Goal: Check status: Check status

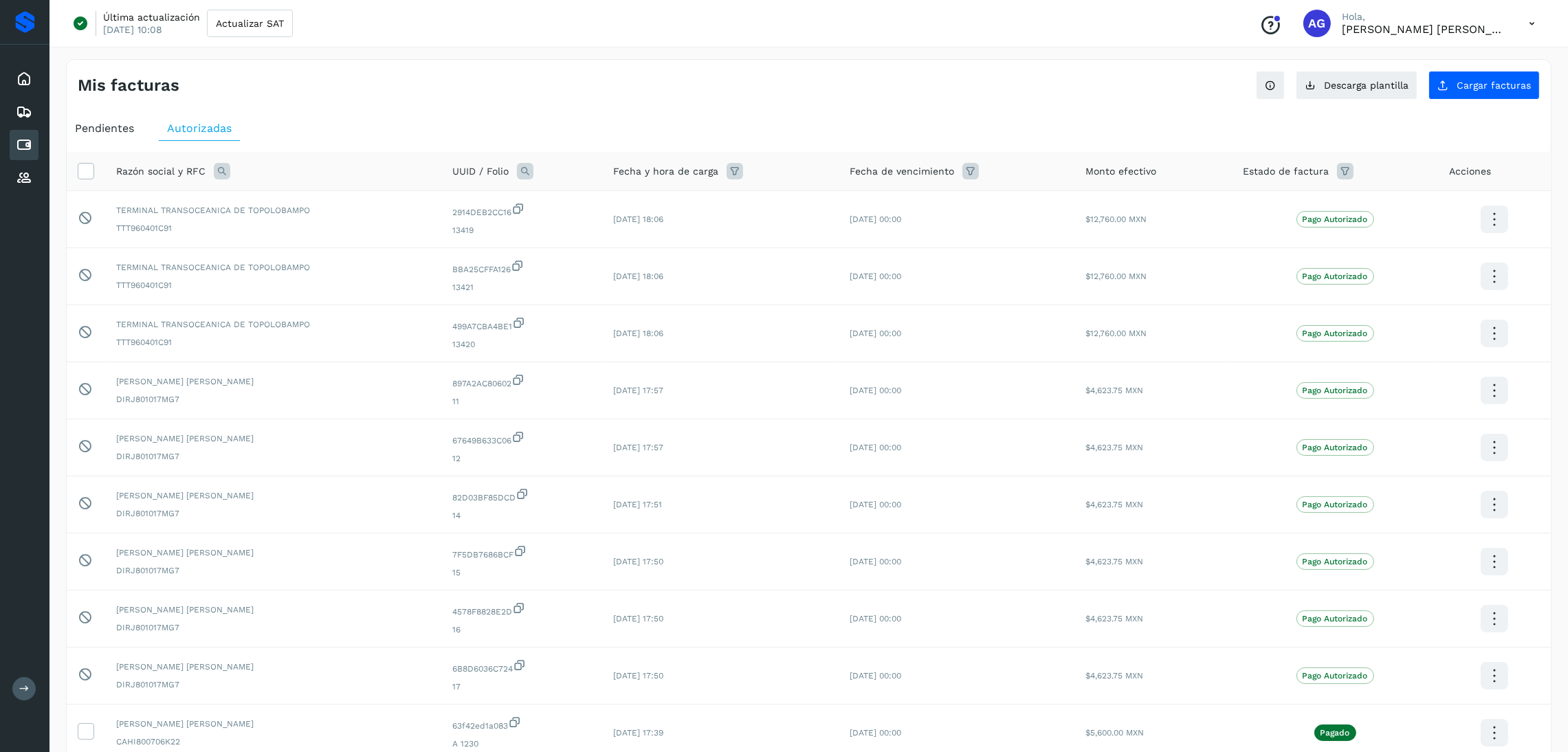
click at [19, 140] on icon at bounding box center [24, 145] width 16 height 16
click at [219, 169] on icon at bounding box center [222, 171] width 16 height 16
click at [304, 233] on input "text" at bounding box center [313, 229] width 169 height 22
type input "******"
click at [361, 273] on button "Buscar" at bounding box center [346, 265] width 100 height 28
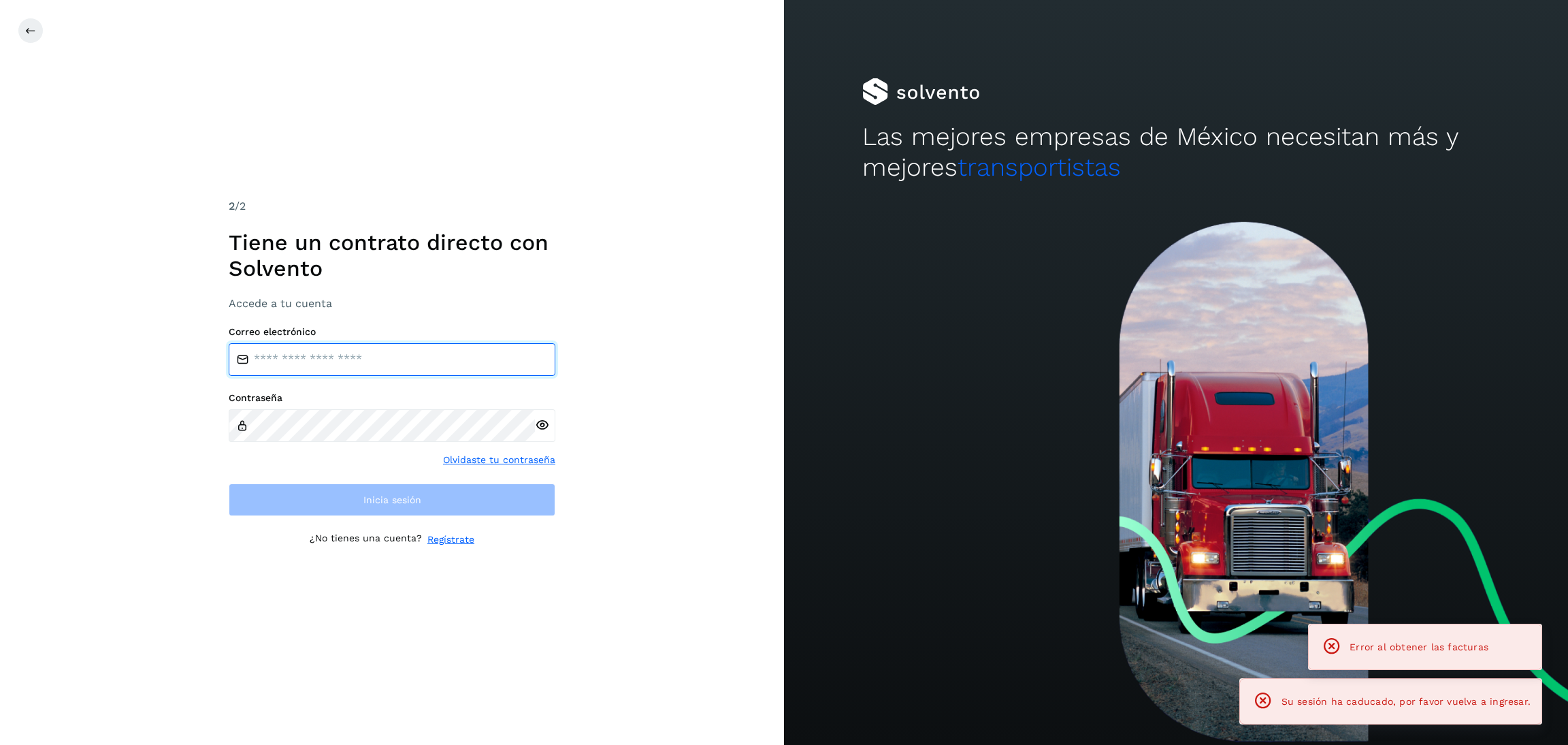
type input "**********"
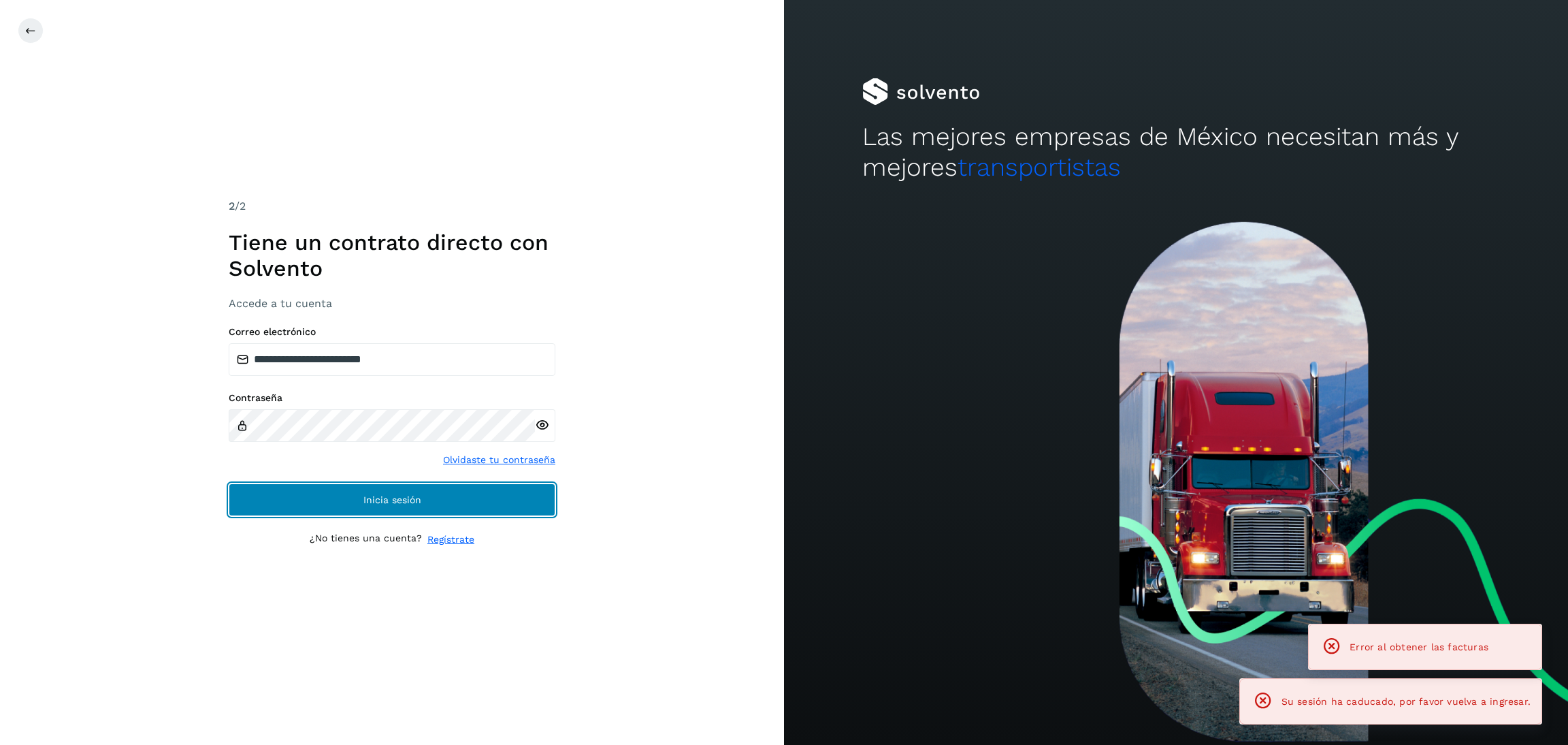
click at [463, 486] on button "Inicia sesión" at bounding box center [392, 500] width 326 height 33
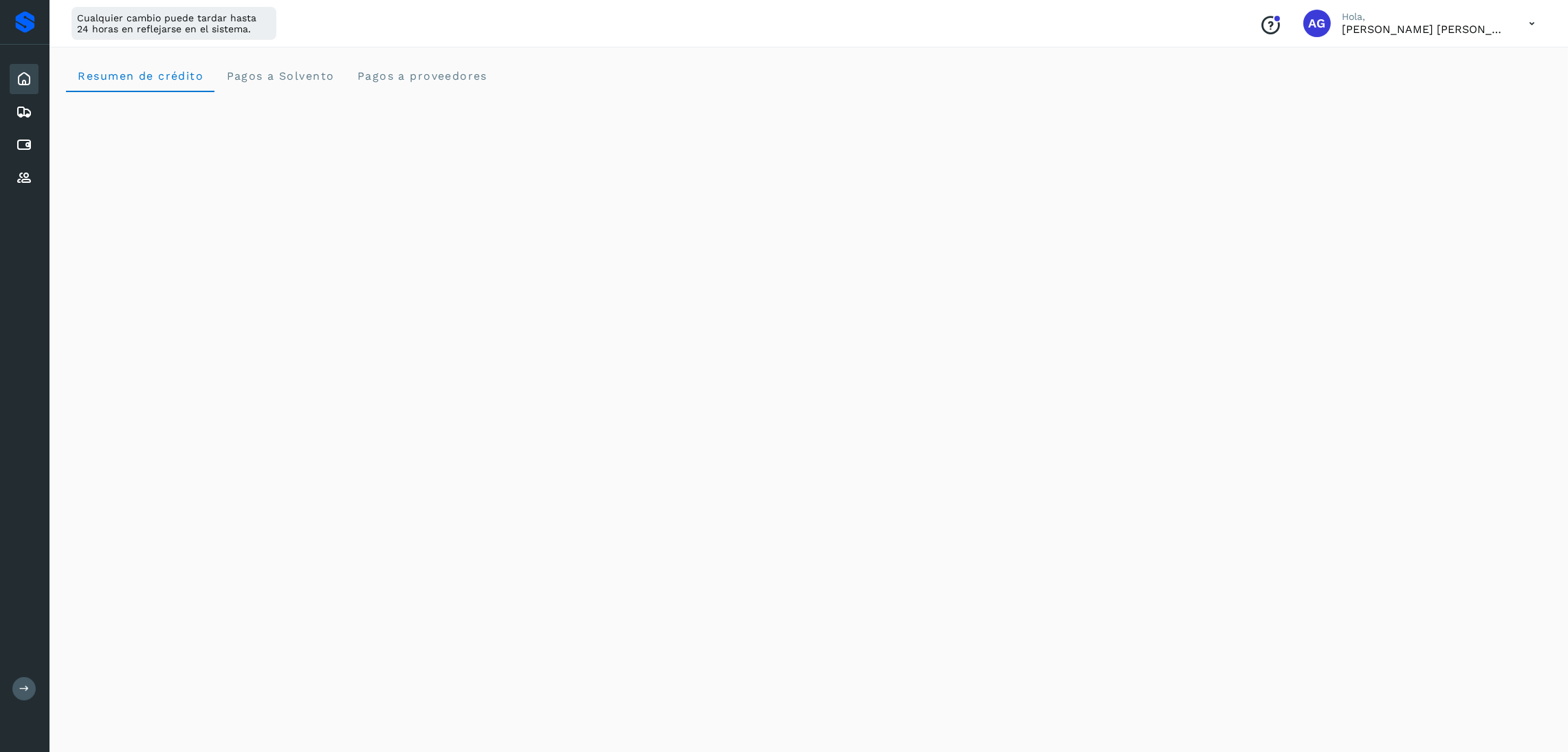
scroll to position [103, 0]
click at [27, 149] on icon at bounding box center [24, 145] width 16 height 16
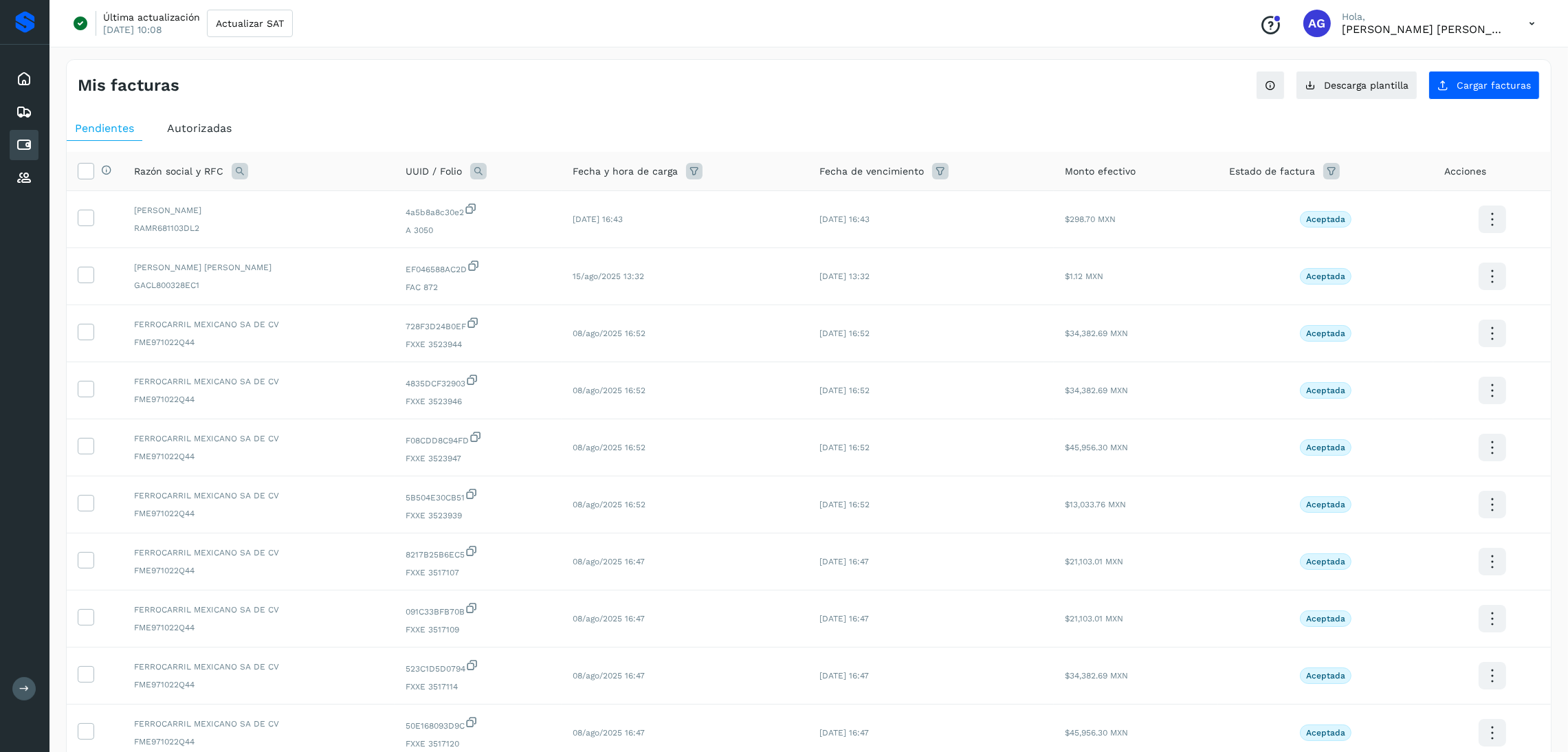
click at [204, 129] on span "Autorizadas" at bounding box center [199, 128] width 65 height 13
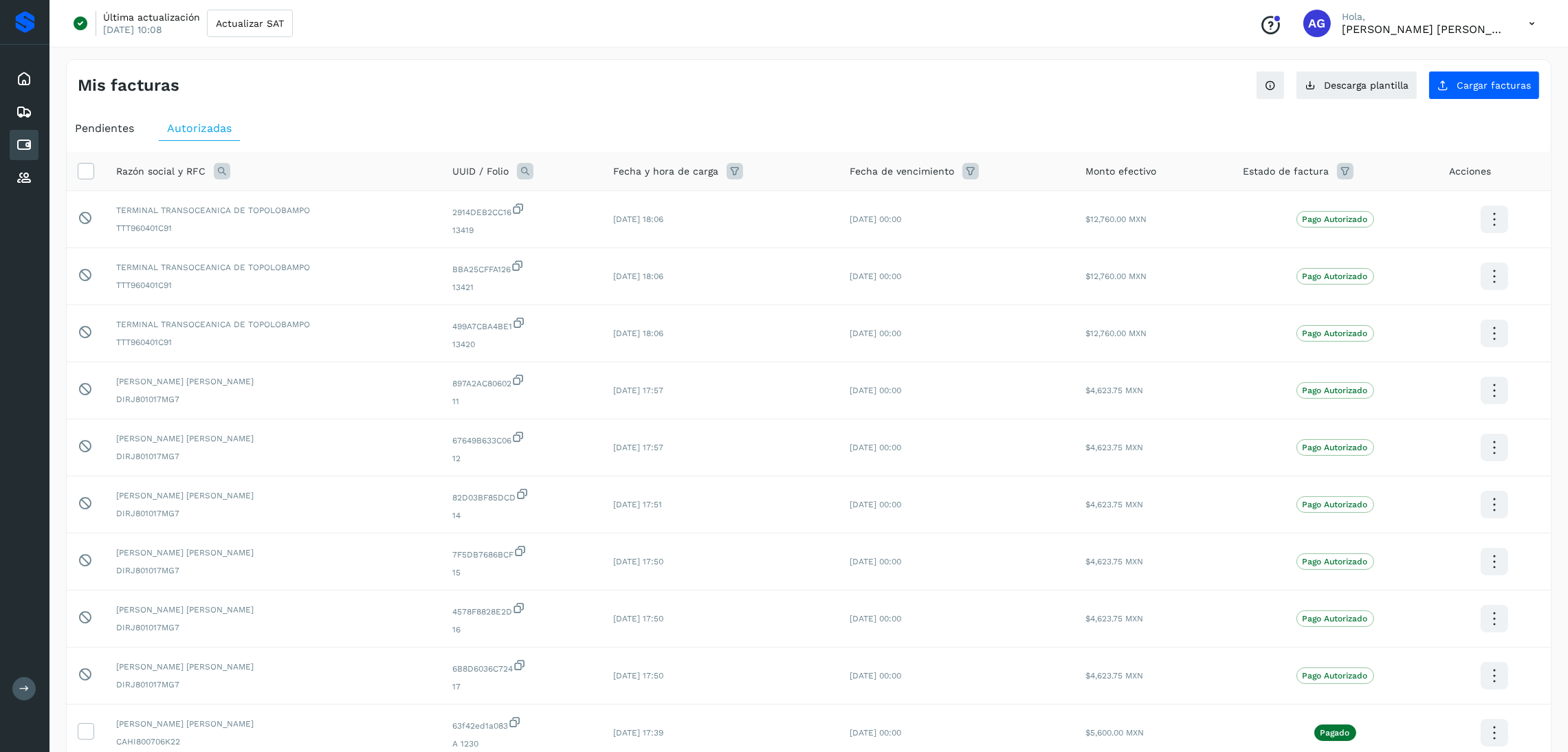
click at [222, 167] on icon at bounding box center [222, 171] width 16 height 16
click at [284, 227] on input "text" at bounding box center [313, 229] width 169 height 22
type input "*******"
click at [322, 276] on button "Buscar" at bounding box center [346, 265] width 100 height 28
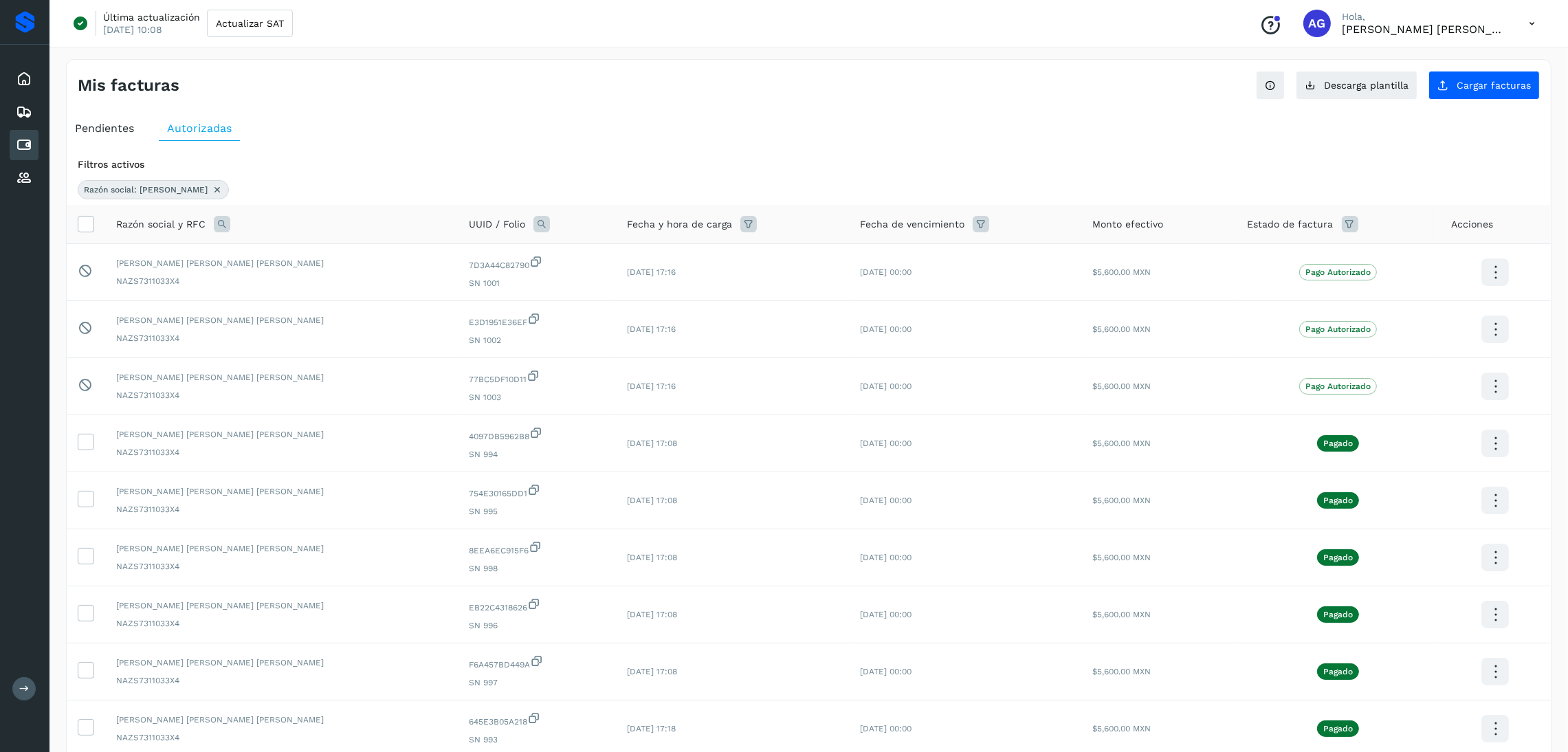
drag, startPoint x: 1137, startPoint y: 71, endPoint x: 1104, endPoint y: 59, distance: 35.1
click at [1138, 71] on div "Mis facturas Ver instrucciones para cargar Facturas Descarga plantilla Cargar f…" at bounding box center [808, 79] width 1483 height 40
